Goal: Navigation & Orientation: Go to known website

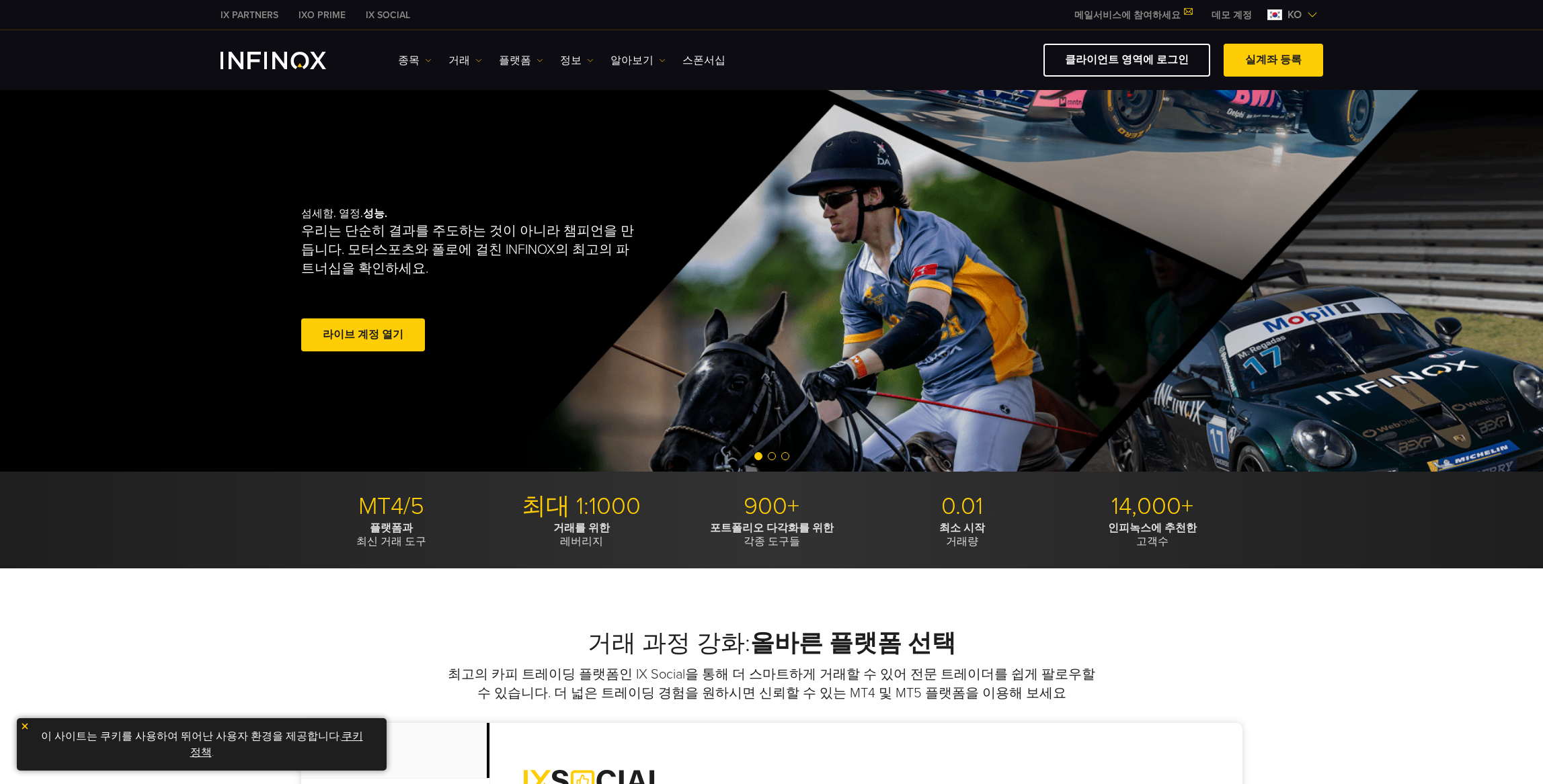
click at [1121, 80] on div "IX Social 종목 종목 상품 정보 거래 기업 계정" at bounding box center [771, 60] width 1543 height 60
click at [1140, 67] on link "클라이언트 영역에 로그인" at bounding box center [1126, 60] width 166 height 33
